Goal: Navigation & Orientation: Find specific page/section

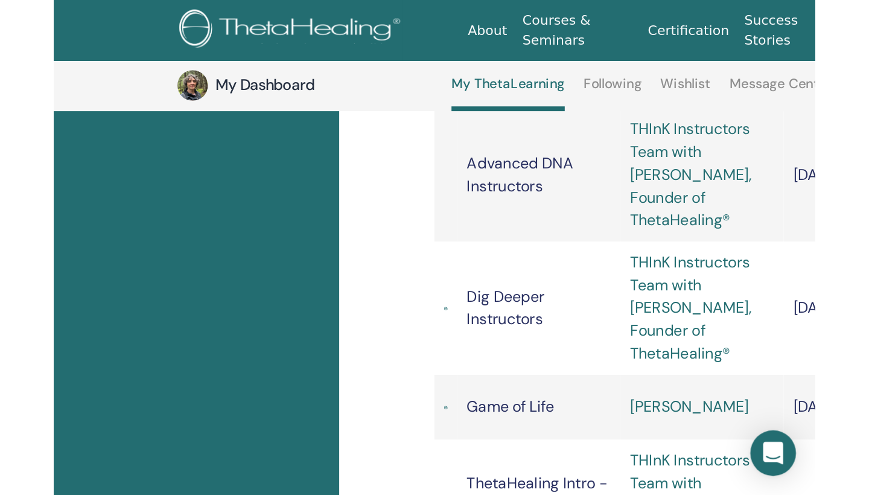
scroll to position [1143, 0]
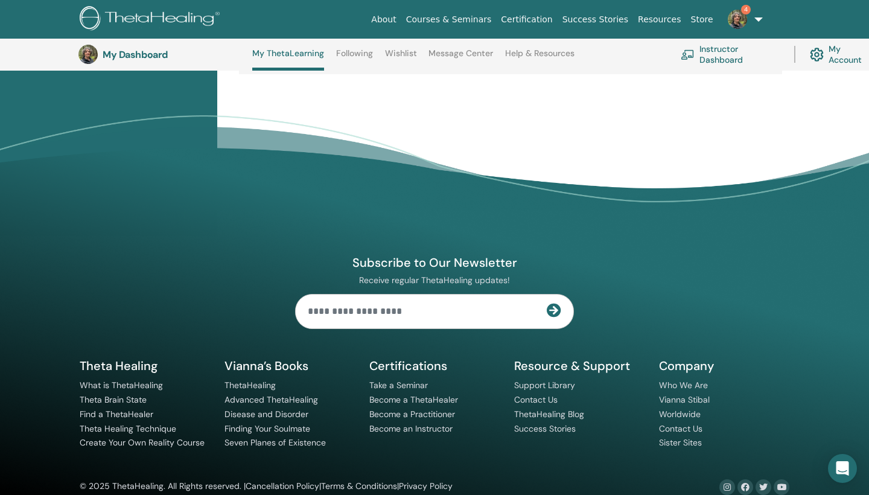
click at [482, 17] on img at bounding box center [737, 19] width 19 height 19
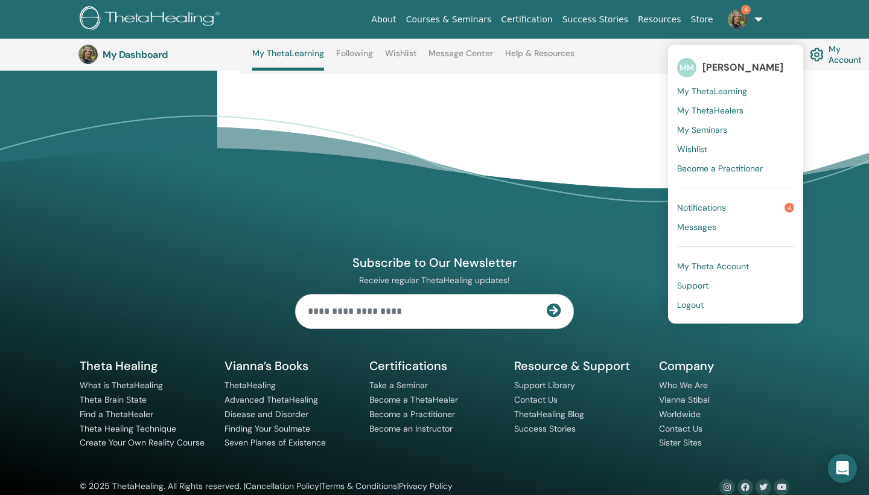
click at [482, 208] on span "Notifications" at bounding box center [701, 207] width 49 height 11
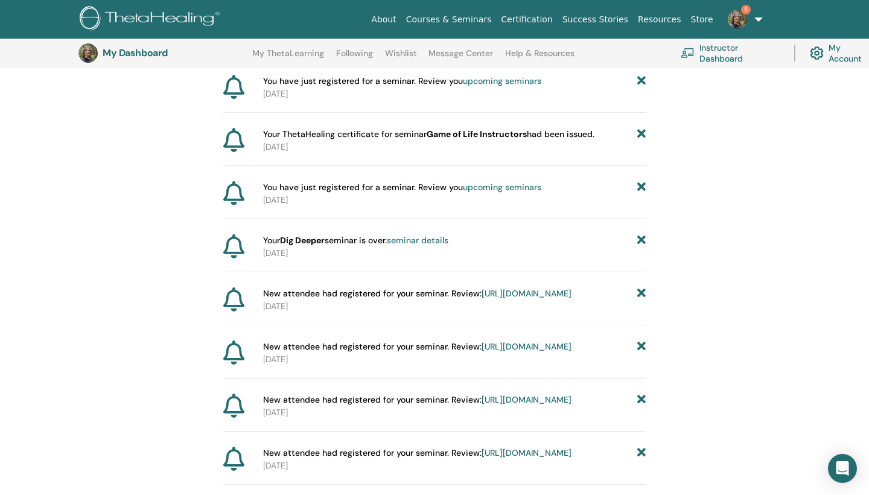
scroll to position [209, 0]
click at [298, 53] on link "My ThetaLearning" at bounding box center [288, 57] width 72 height 19
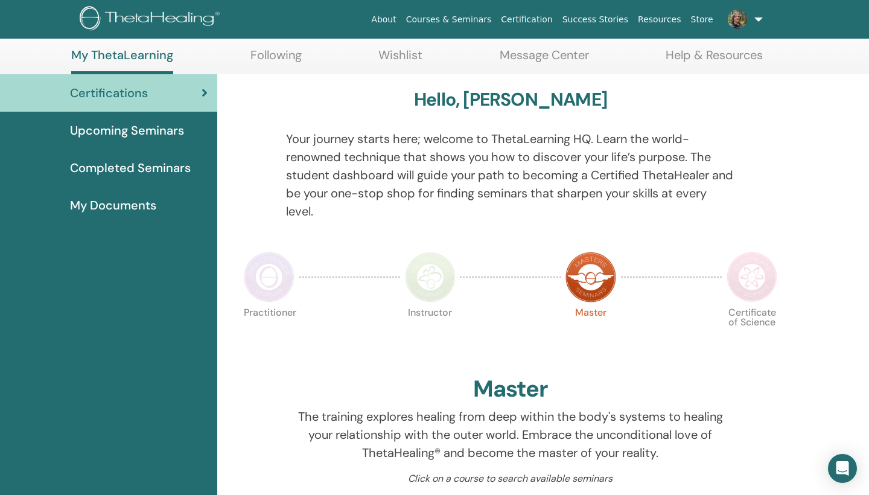
scroll to position [55, 0]
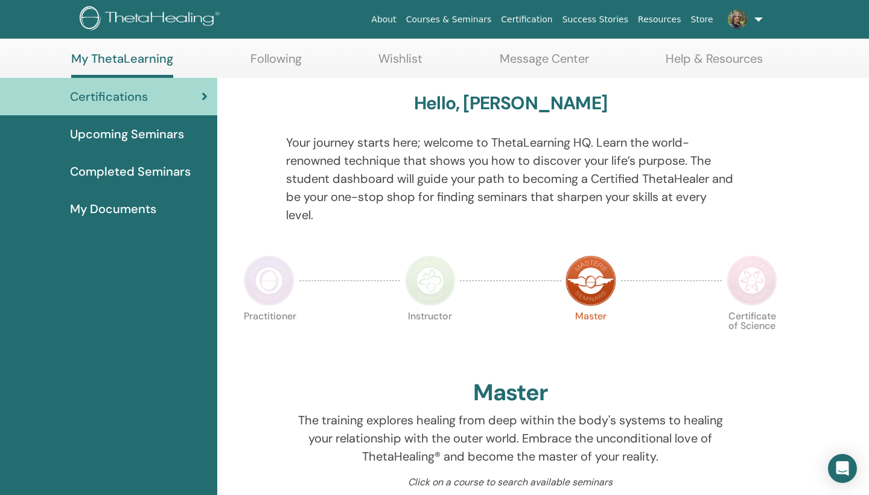
click at [140, 213] on span "My Documents" at bounding box center [113, 209] width 86 height 18
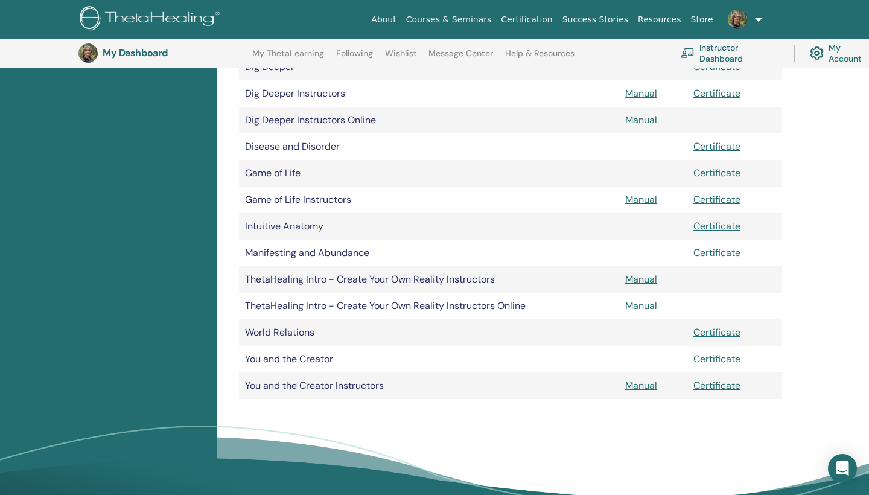
scroll to position [433, 0]
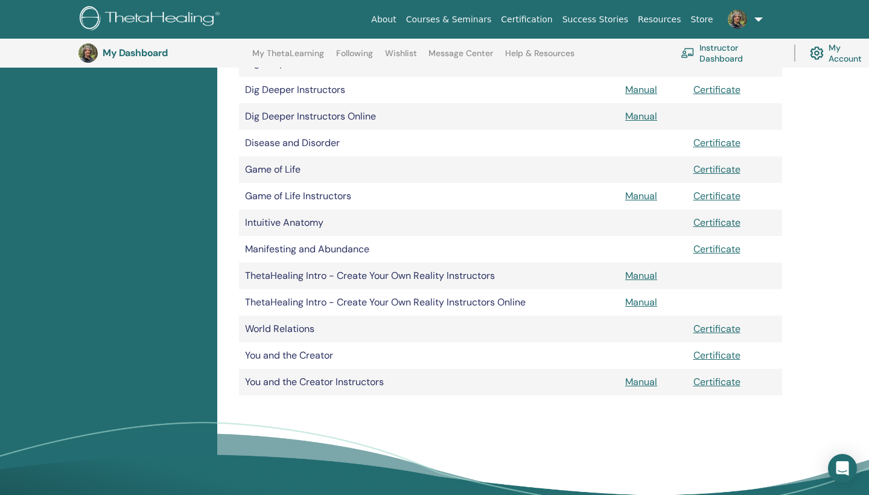
click at [644, 383] on link "Manual" at bounding box center [641, 381] width 32 height 13
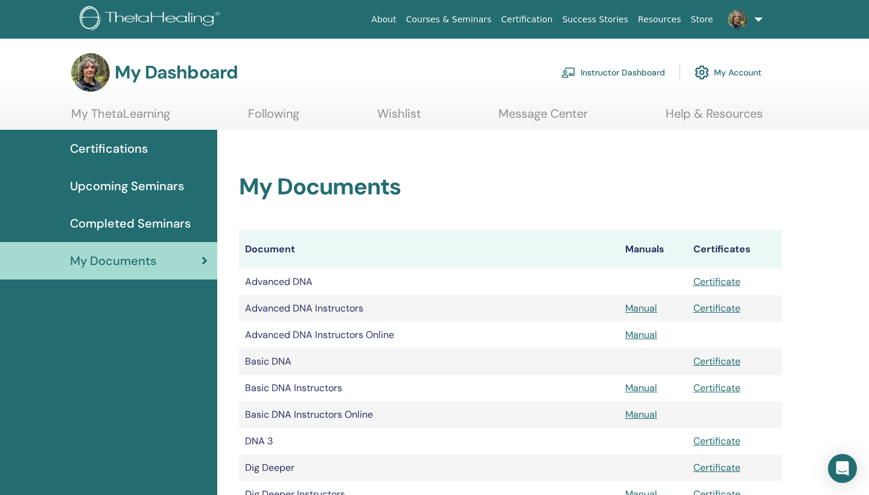
click at [106, 223] on span "Completed Seminars" at bounding box center [130, 223] width 121 height 18
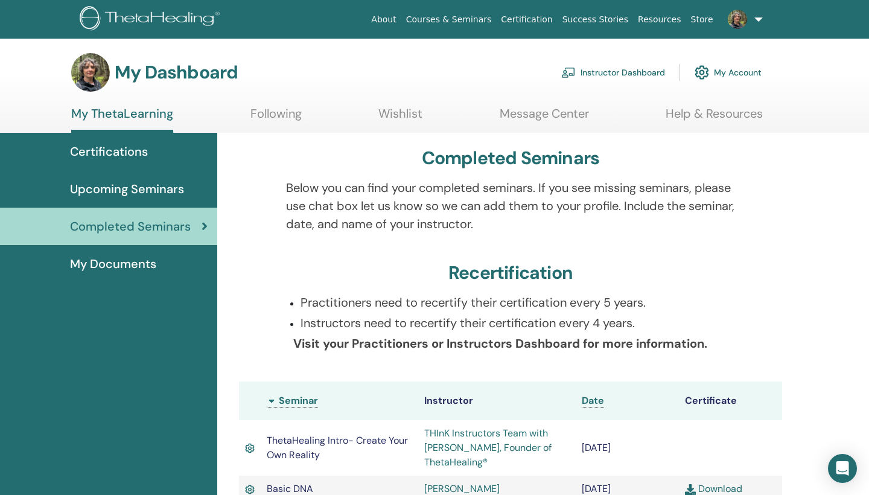
click at [108, 189] on span "Upcoming Seminars" at bounding box center [127, 189] width 114 height 18
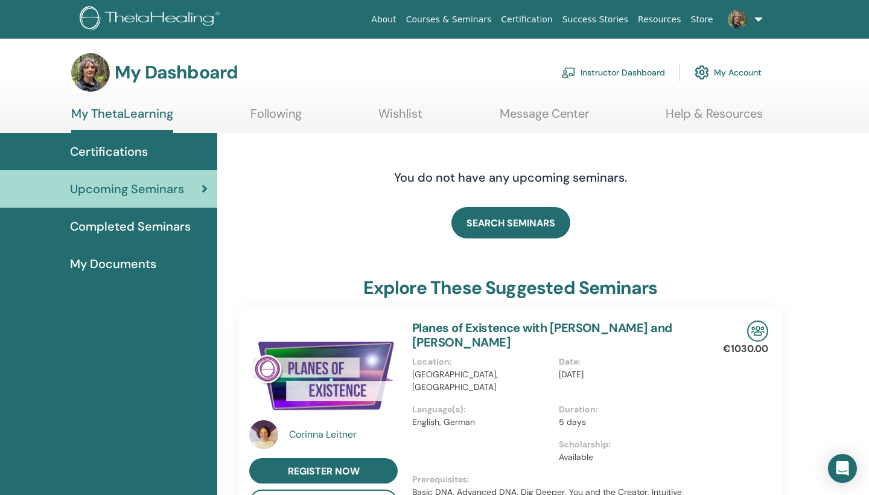
click at [673, 114] on link "Help & Resources" at bounding box center [714, 118] width 97 height 24
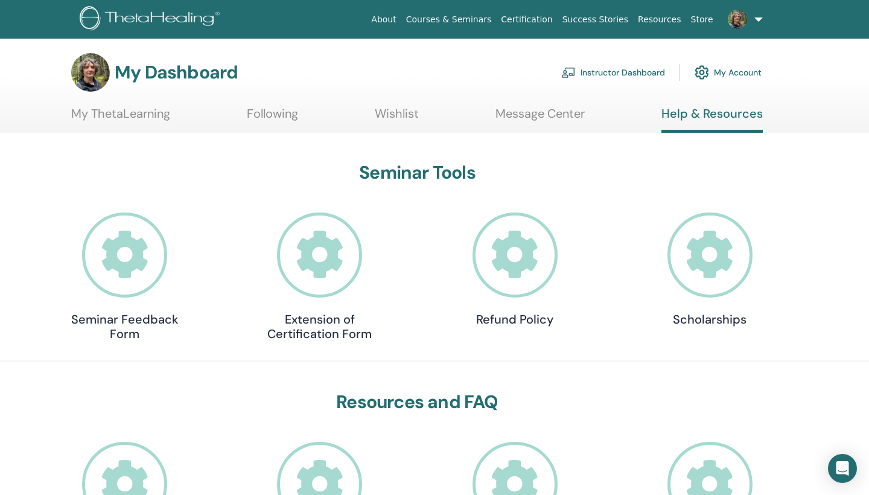
click at [648, 73] on link "Instructor Dashboard" at bounding box center [613, 72] width 104 height 27
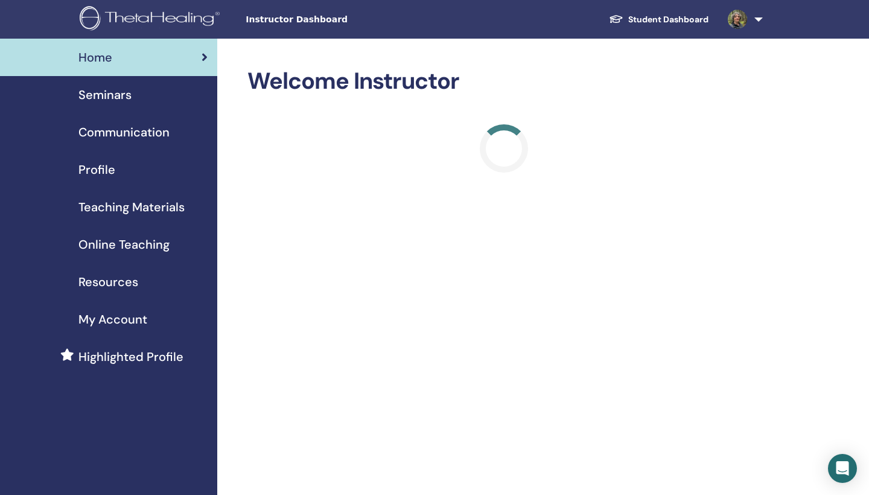
click at [119, 90] on span "Seminars" at bounding box center [104, 95] width 53 height 18
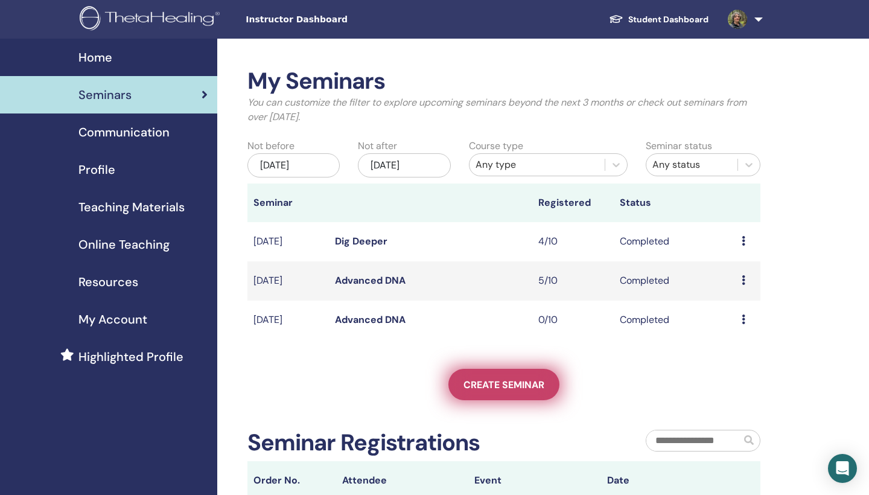
click at [498, 377] on link "Create seminar" at bounding box center [503, 384] width 111 height 31
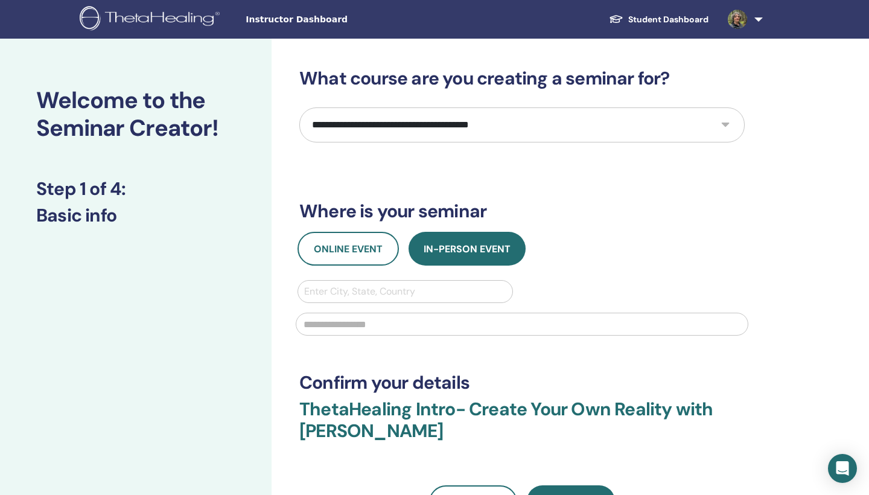
click at [272, 22] on span "Instructor Dashboard" at bounding box center [336, 19] width 181 height 13
click at [666, 22] on link "Student Dashboard" at bounding box center [658, 19] width 119 height 22
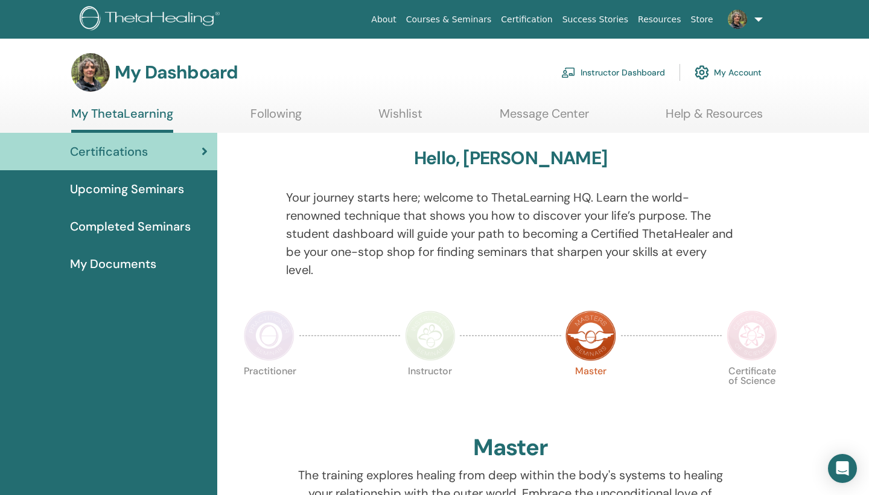
click at [620, 74] on link "Instructor Dashboard" at bounding box center [613, 72] width 104 height 27
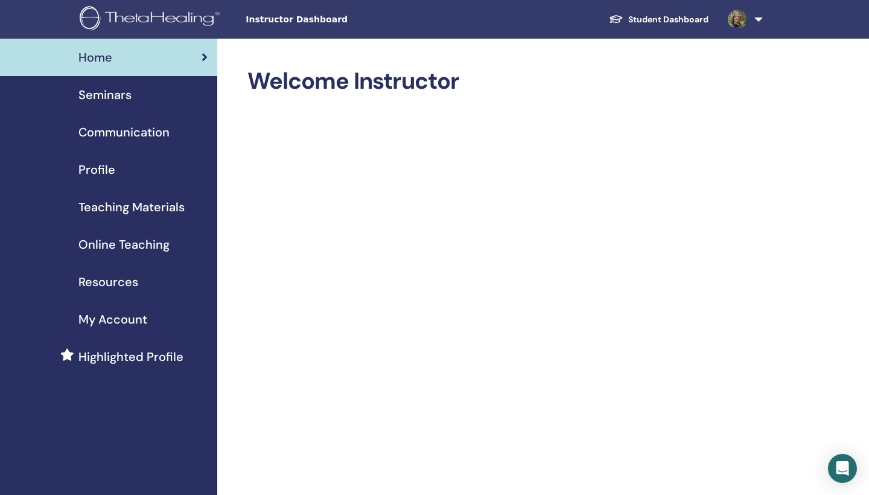
click at [110, 322] on span "My Account" at bounding box center [112, 319] width 69 height 18
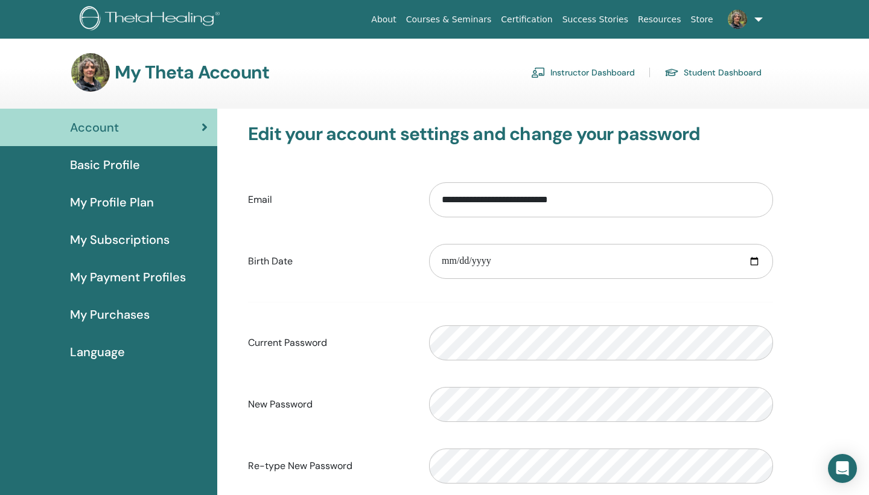
click at [593, 72] on link "Instructor Dashboard" at bounding box center [583, 72] width 104 height 19
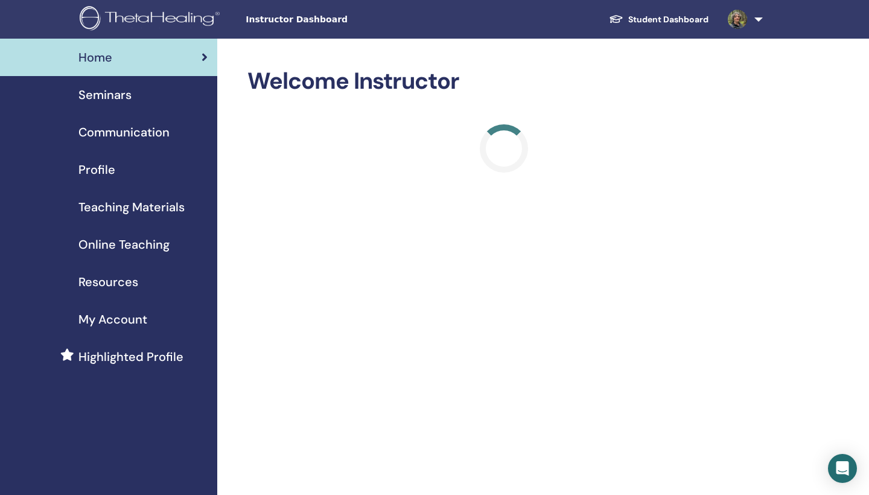
click at [108, 208] on span "Teaching Materials" at bounding box center [131, 207] width 106 height 18
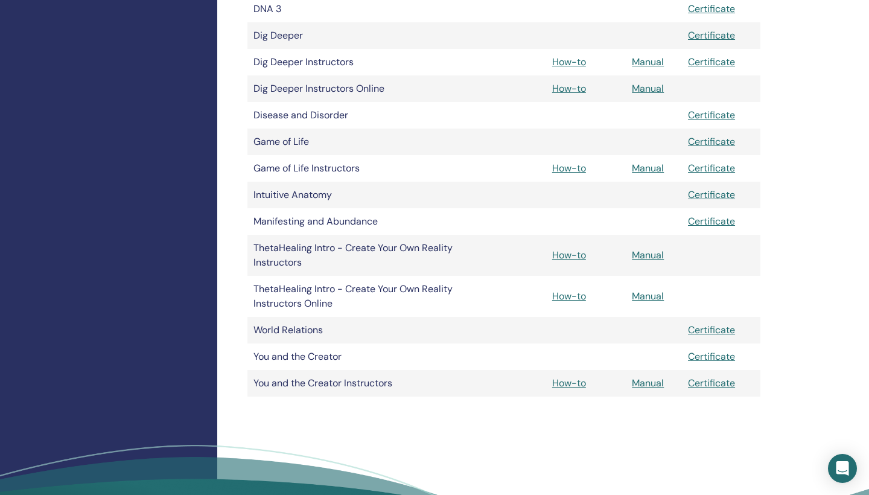
scroll to position [477, 0]
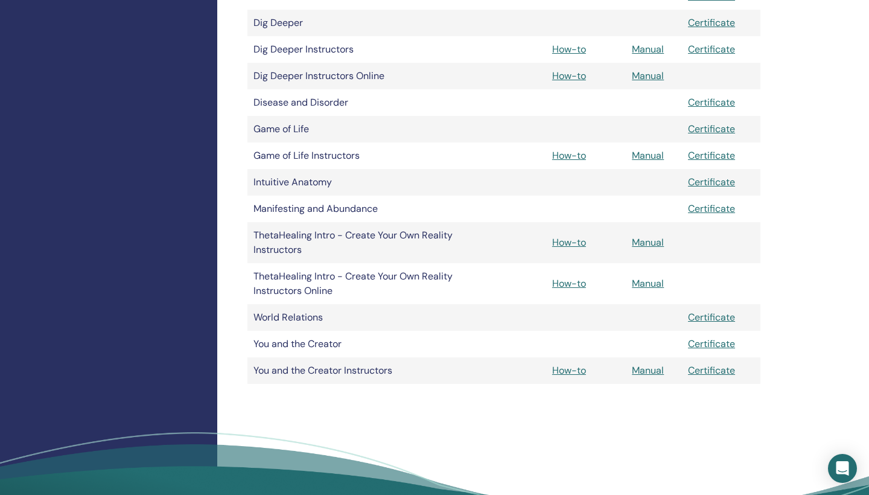
click at [570, 369] on link "How-to" at bounding box center [569, 370] width 34 height 13
